Goal: Information Seeking & Learning: Learn about a topic

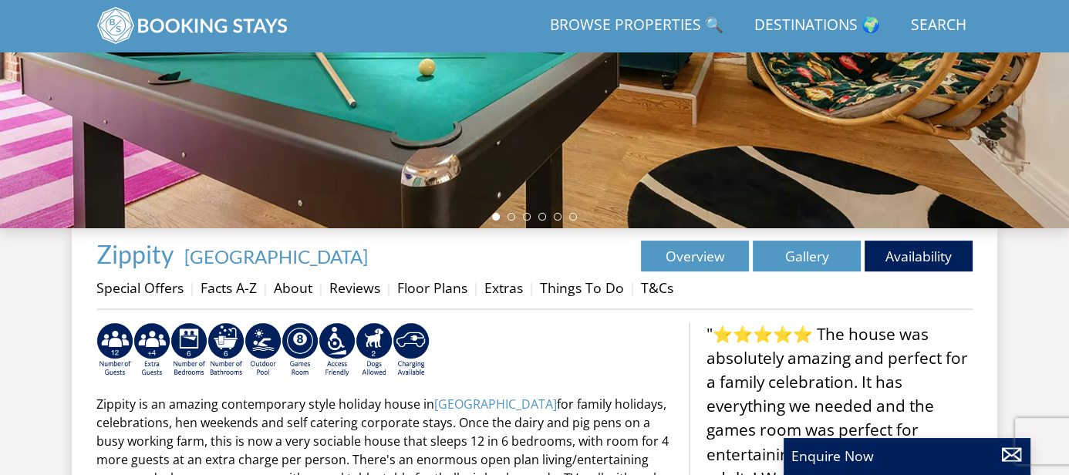
scroll to position [366, 0]
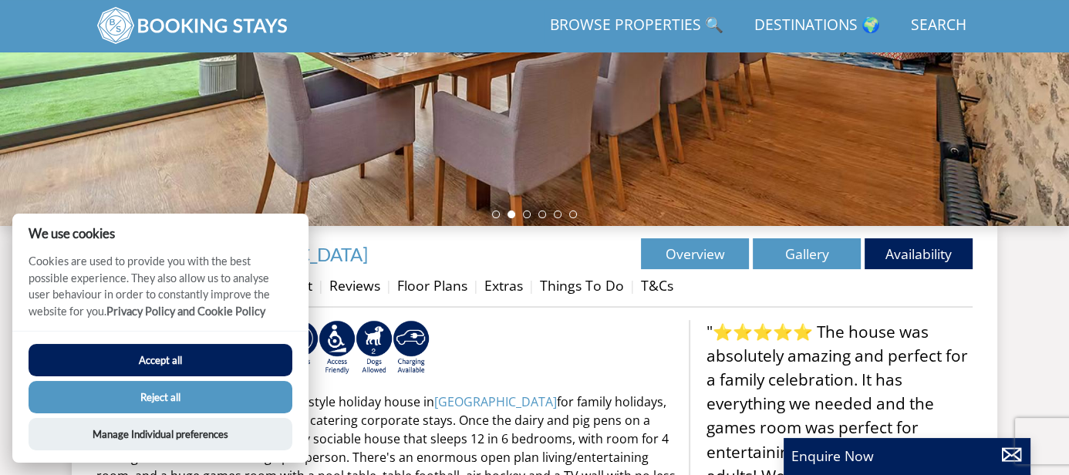
click at [219, 360] on button "Accept all" at bounding box center [161, 360] width 264 height 32
checkbox input "true"
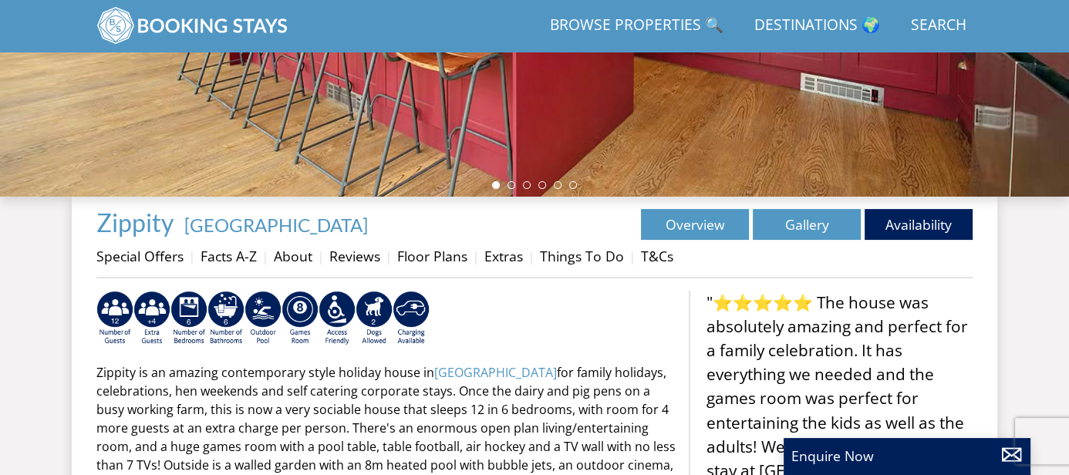
scroll to position [394, 0]
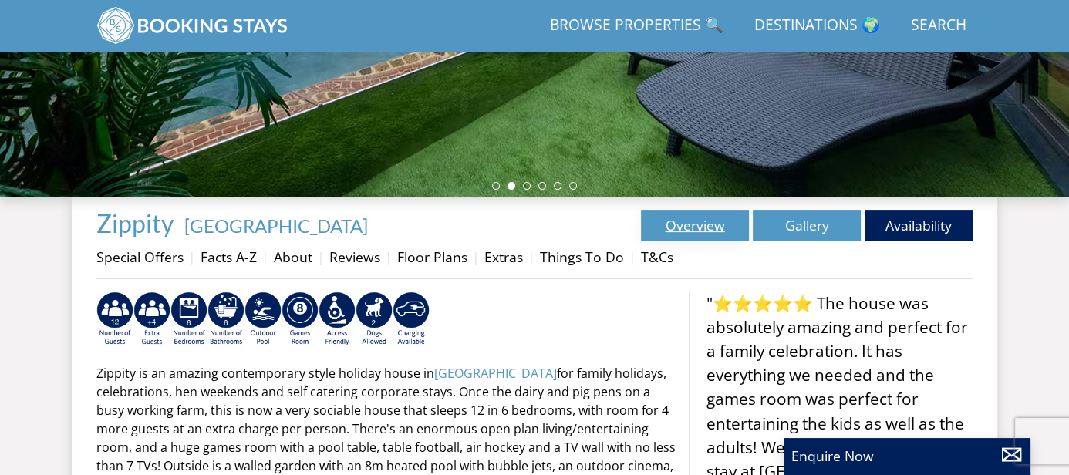
click at [715, 216] on link "Overview" at bounding box center [695, 225] width 108 height 31
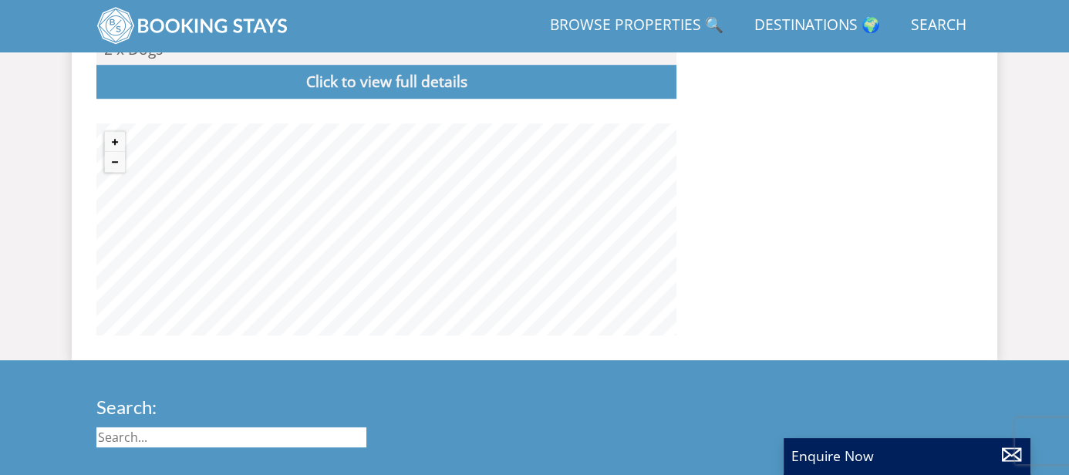
scroll to position [1149, 0]
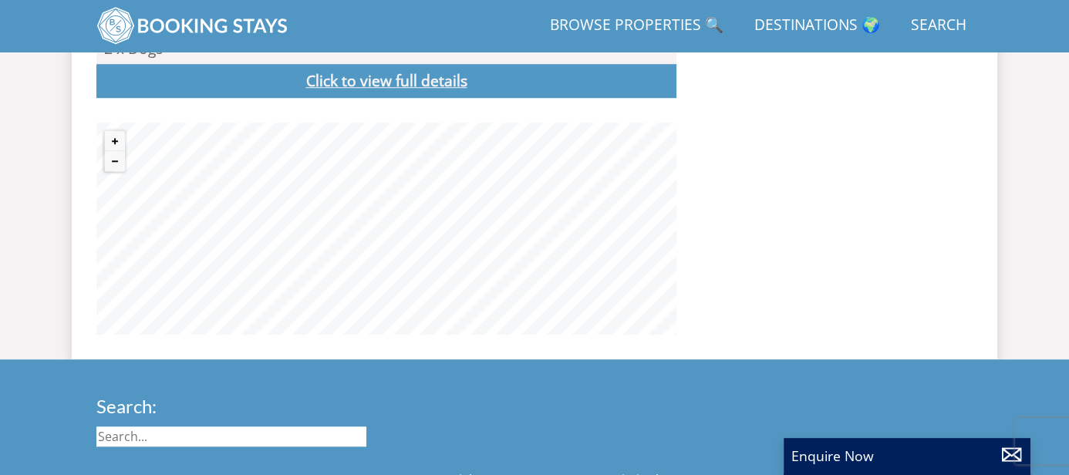
click at [420, 64] on link "Click to view full details" at bounding box center [386, 81] width 580 height 35
